Goal: Find specific page/section

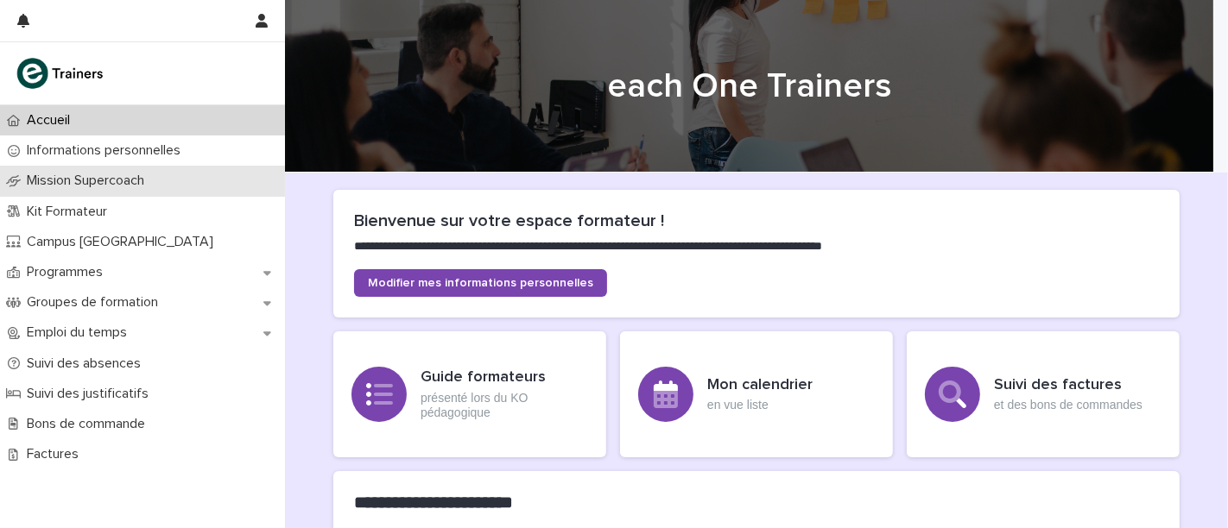
click at [182, 183] on div "Mission Supercoach" at bounding box center [142, 181] width 285 height 30
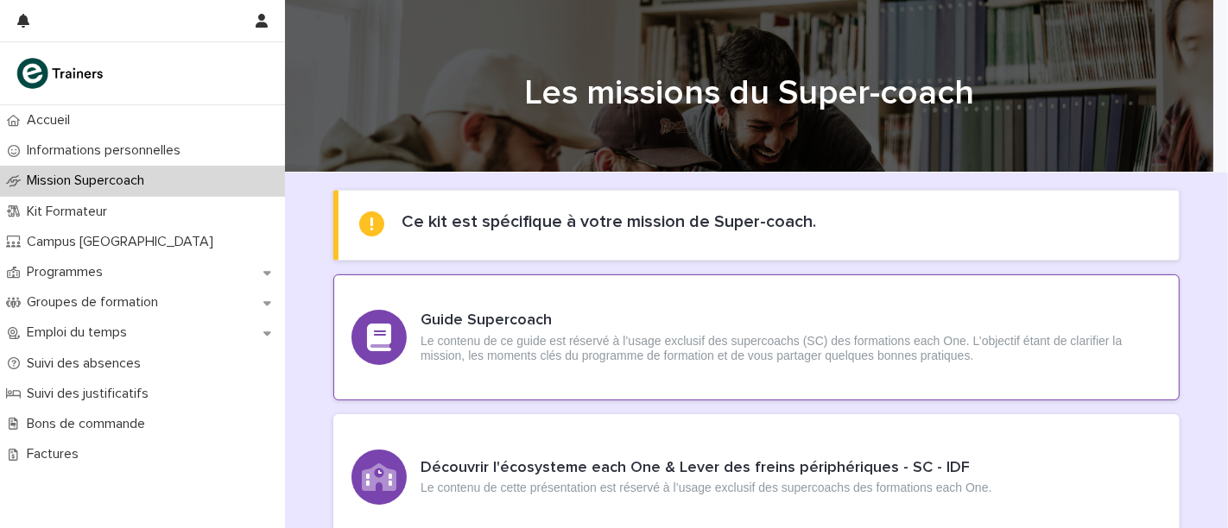
scroll to position [159, 0]
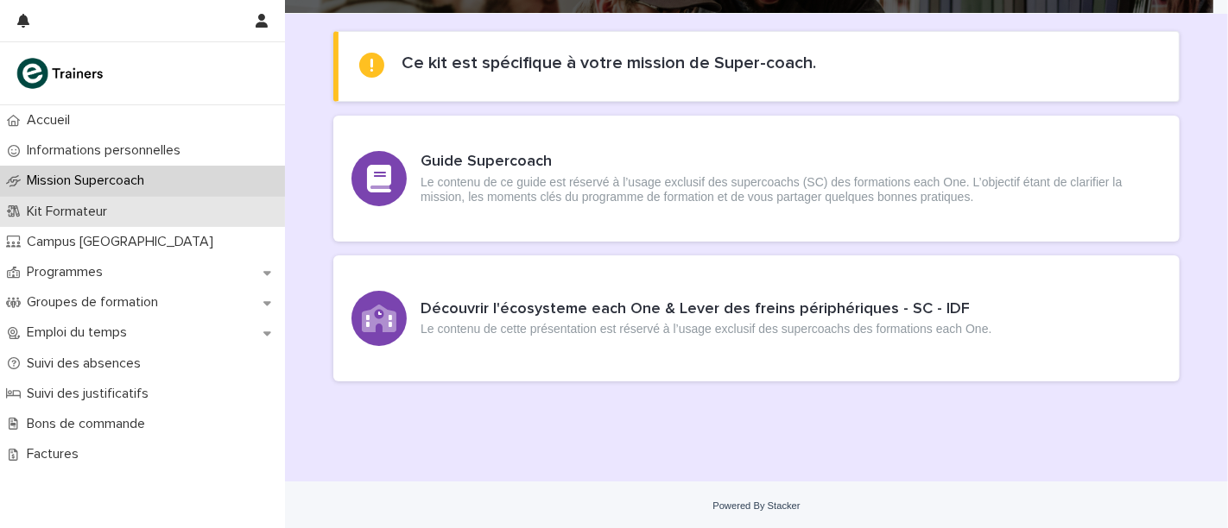
click at [187, 218] on div "Kit Formateur" at bounding box center [142, 212] width 285 height 30
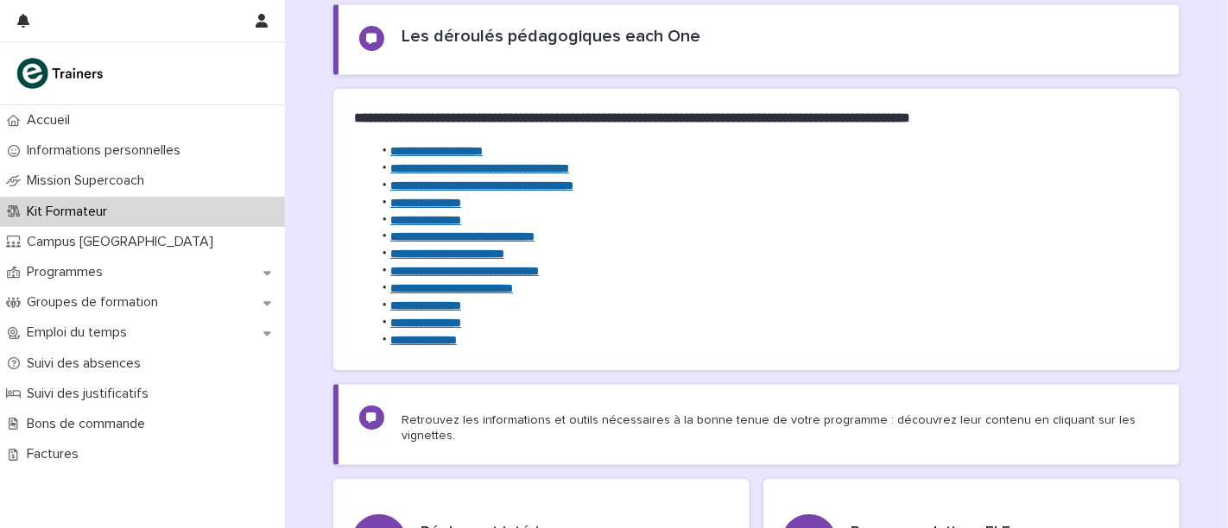
scroll to position [186, 0]
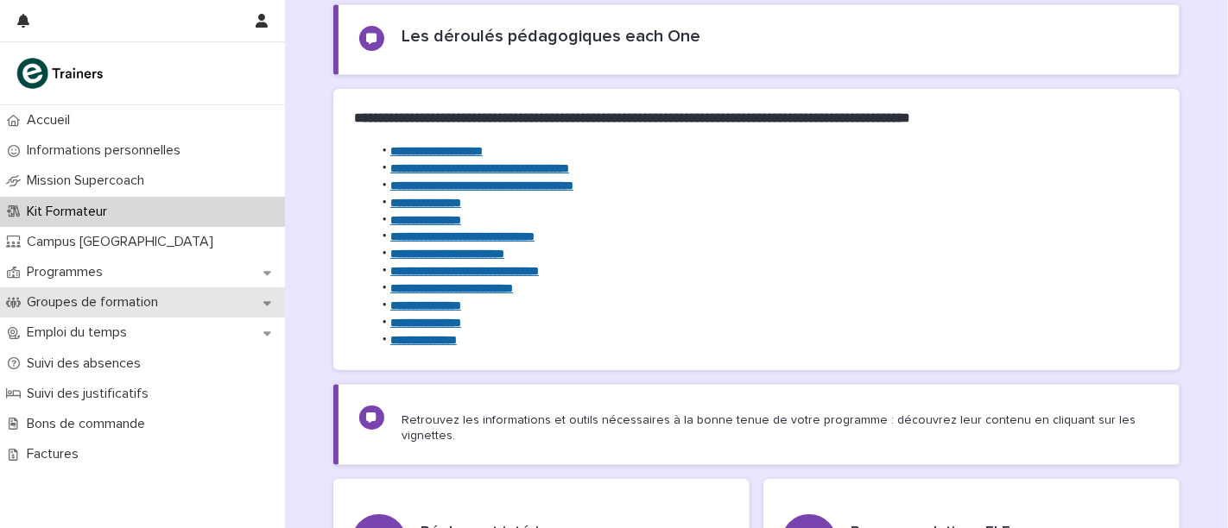
click at [108, 294] on p "Groupes de formation" at bounding box center [96, 302] width 152 height 16
